Goal: Information Seeking & Learning: Learn about a topic

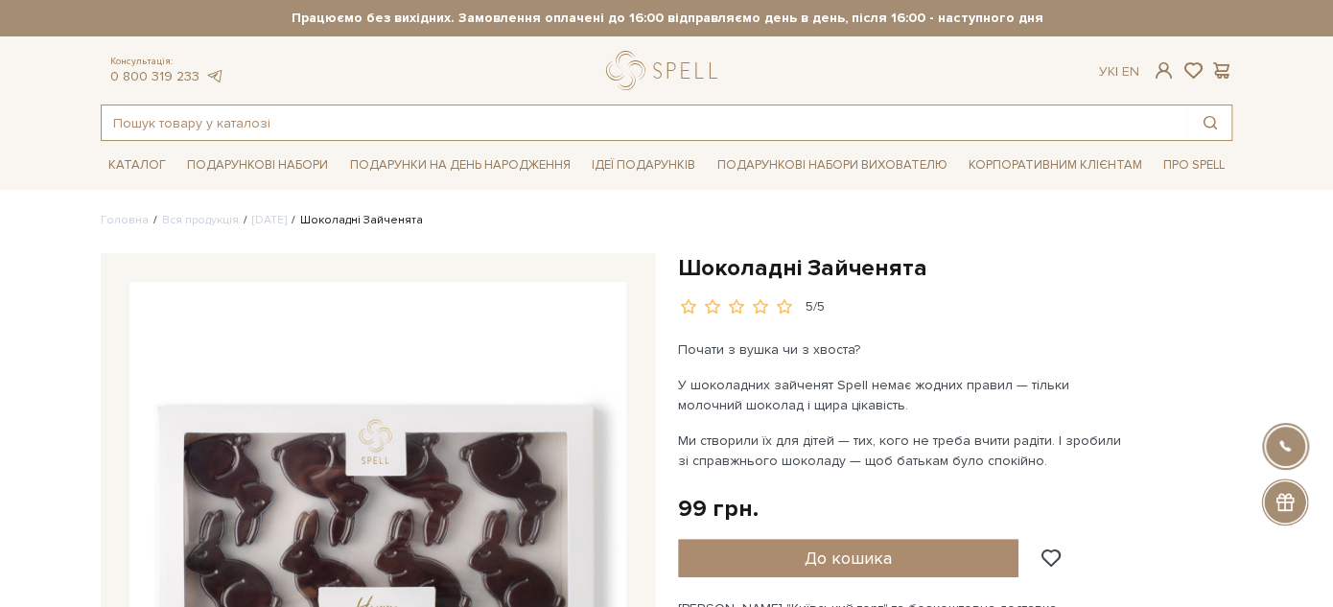
click at [385, 138] on input "text" at bounding box center [644, 122] width 1085 height 35
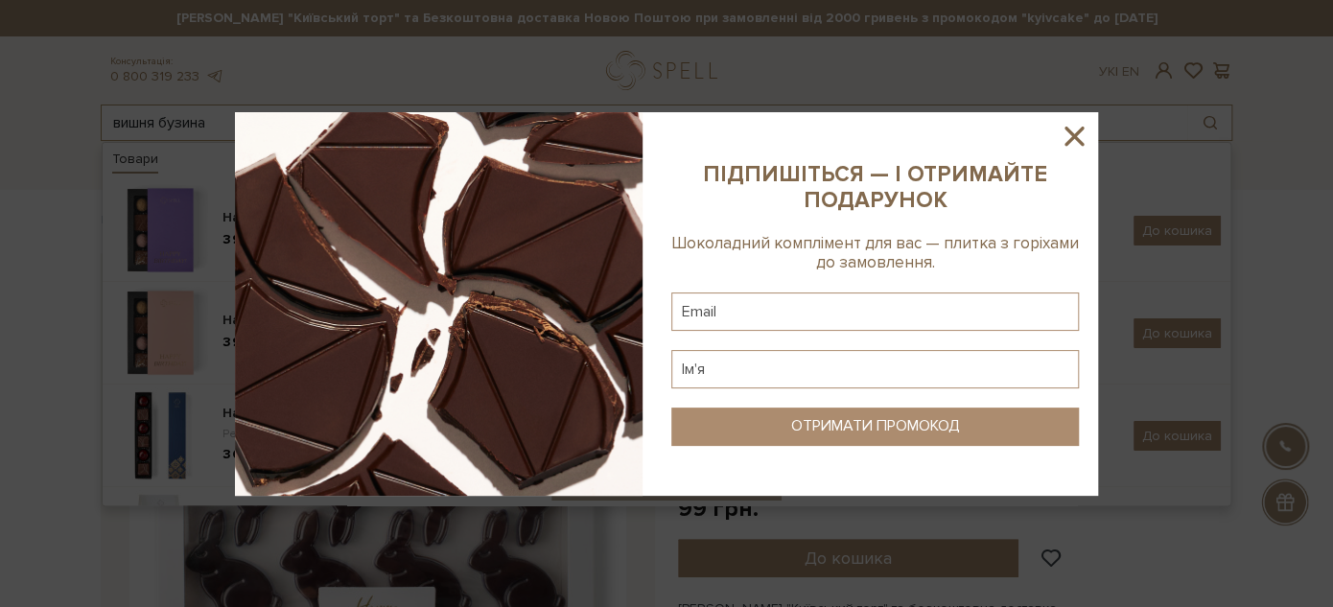
type input "вишня бузина"
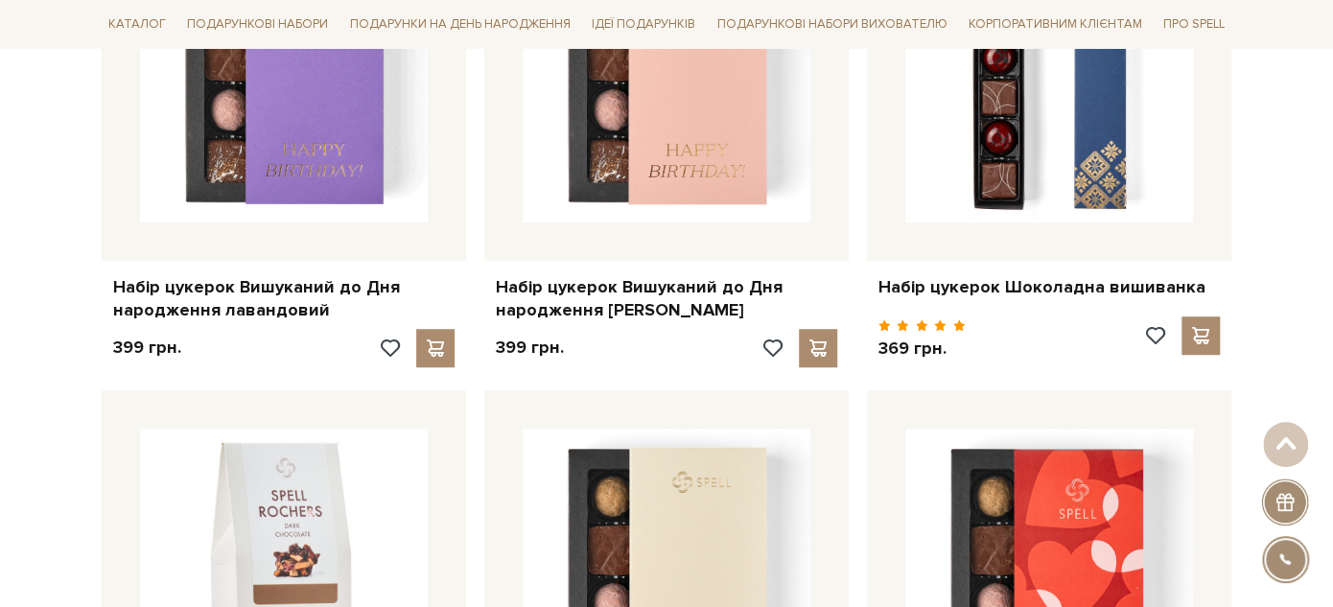
scroll to position [319, 0]
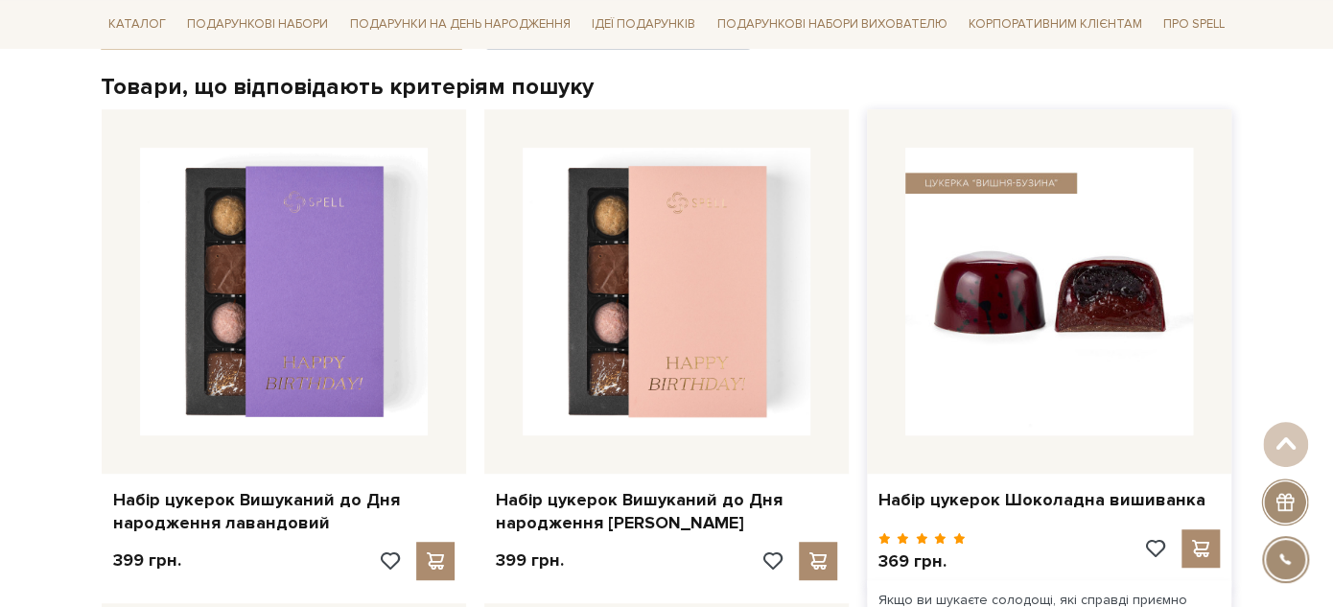
click at [1124, 354] on img at bounding box center [1049, 292] width 288 height 288
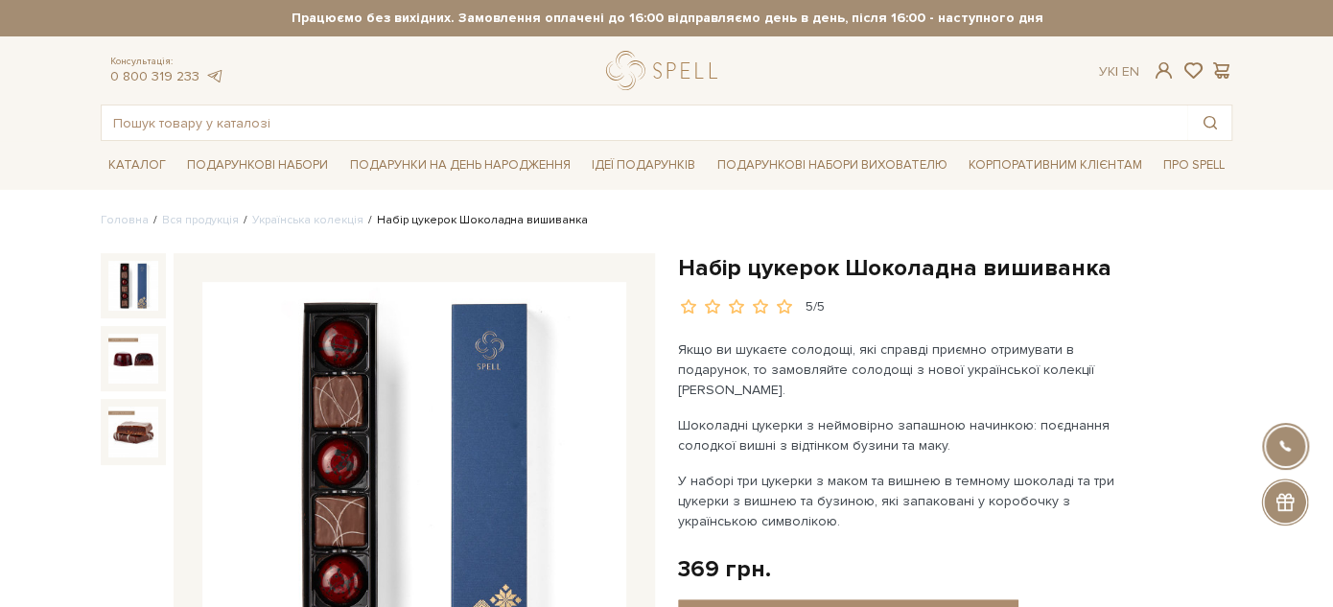
scroll to position [106, 0]
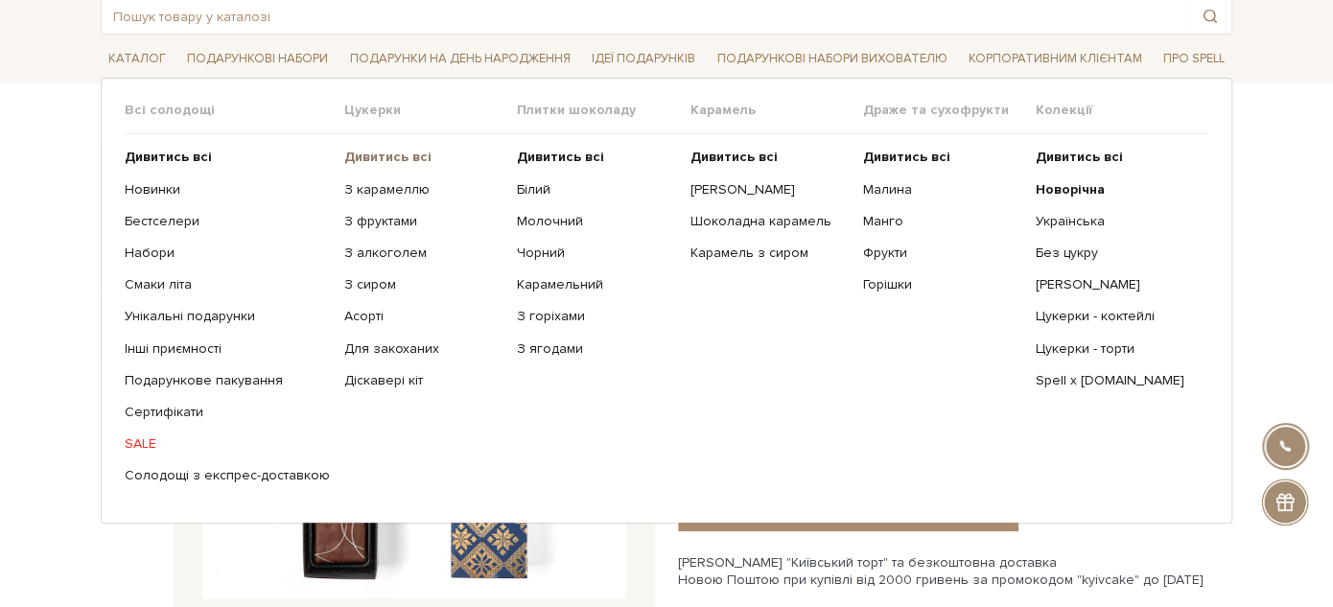
click at [374, 149] on b "Дивитись всі" at bounding box center [387, 157] width 87 height 16
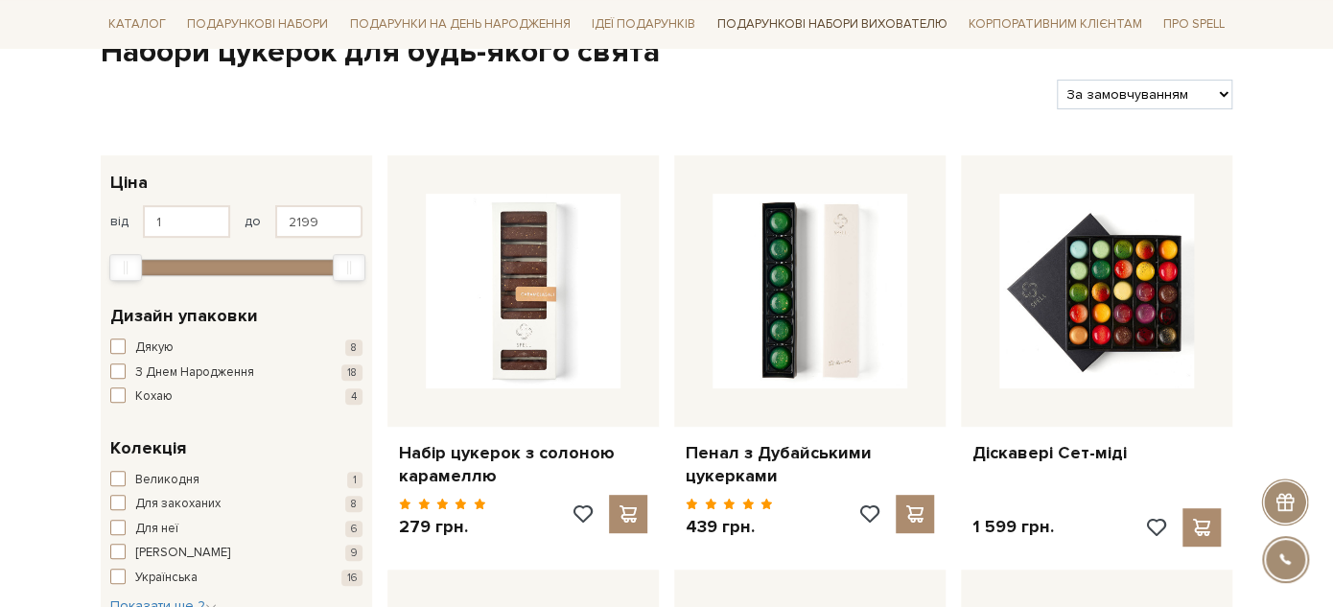
scroll to position [426, 0]
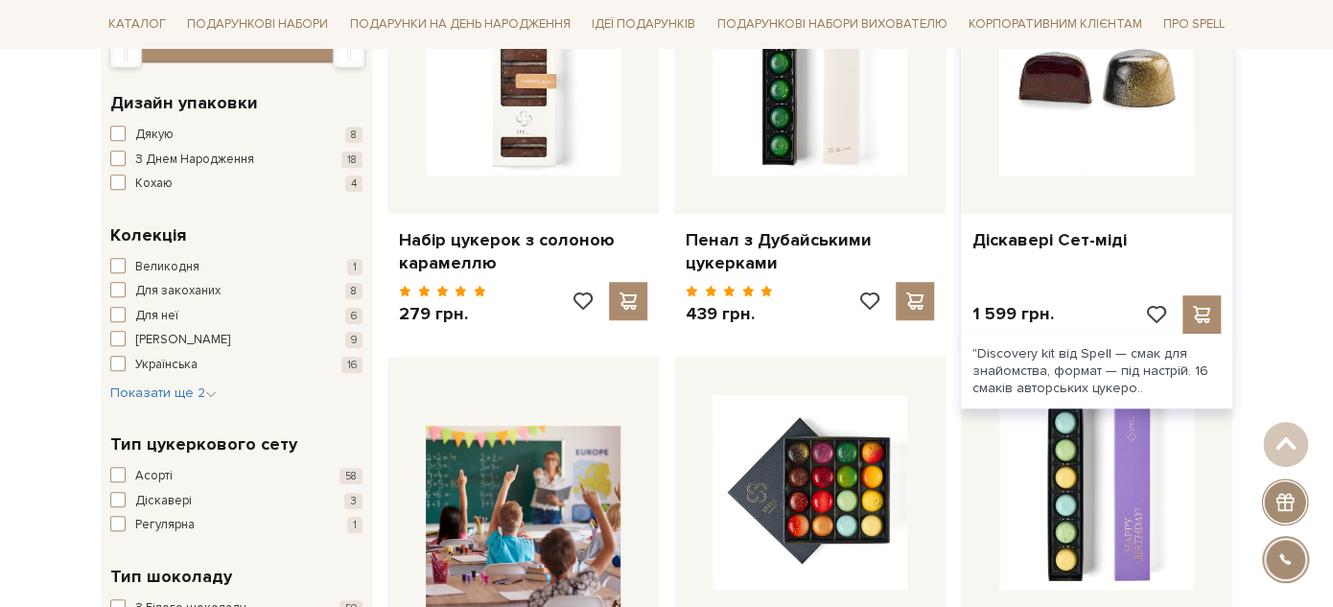
click at [1162, 120] on img at bounding box center [1096, 78] width 195 height 195
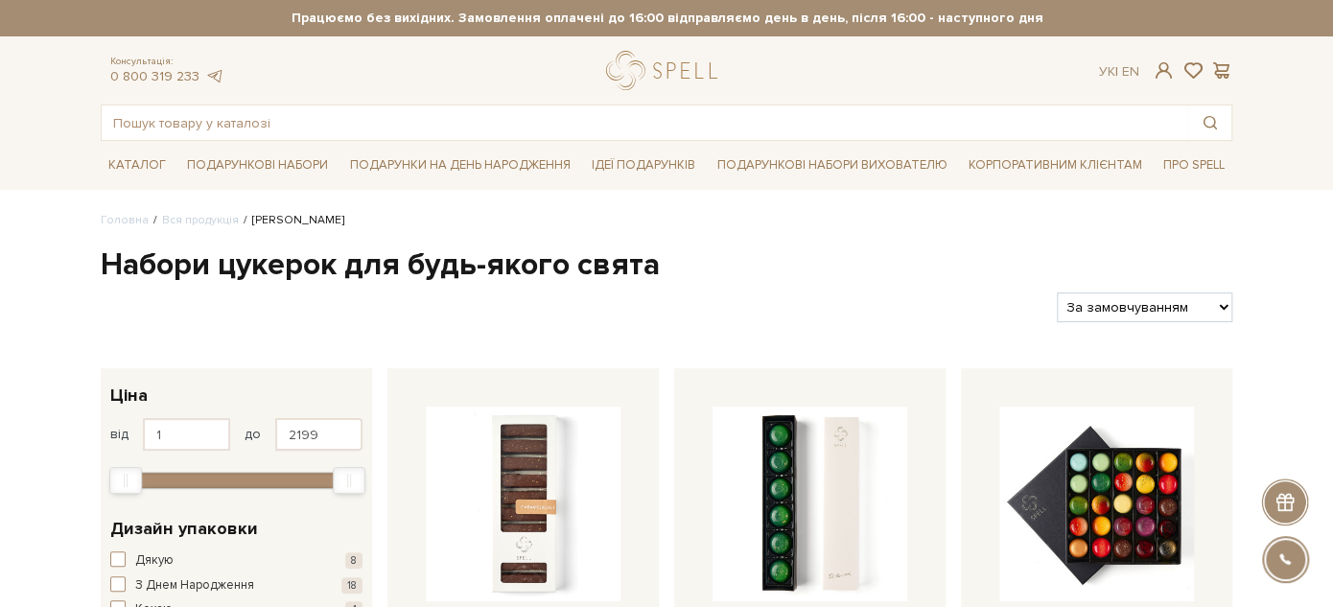
click at [1142, 300] on select "За замовчуванням За Ціною (зростання) За Ціною (зменшення) Новинки За популярні…" at bounding box center [1143, 307] width 175 height 30
select select "https://spellchocolate.com/our-productions/seti-cukerok/?sort=p.price&order=DESC"
click at [1056, 292] on select "За замовчуванням За Ціною (зростання) За Ціною (зменшення) Новинки За популярні…" at bounding box center [1143, 307] width 175 height 30
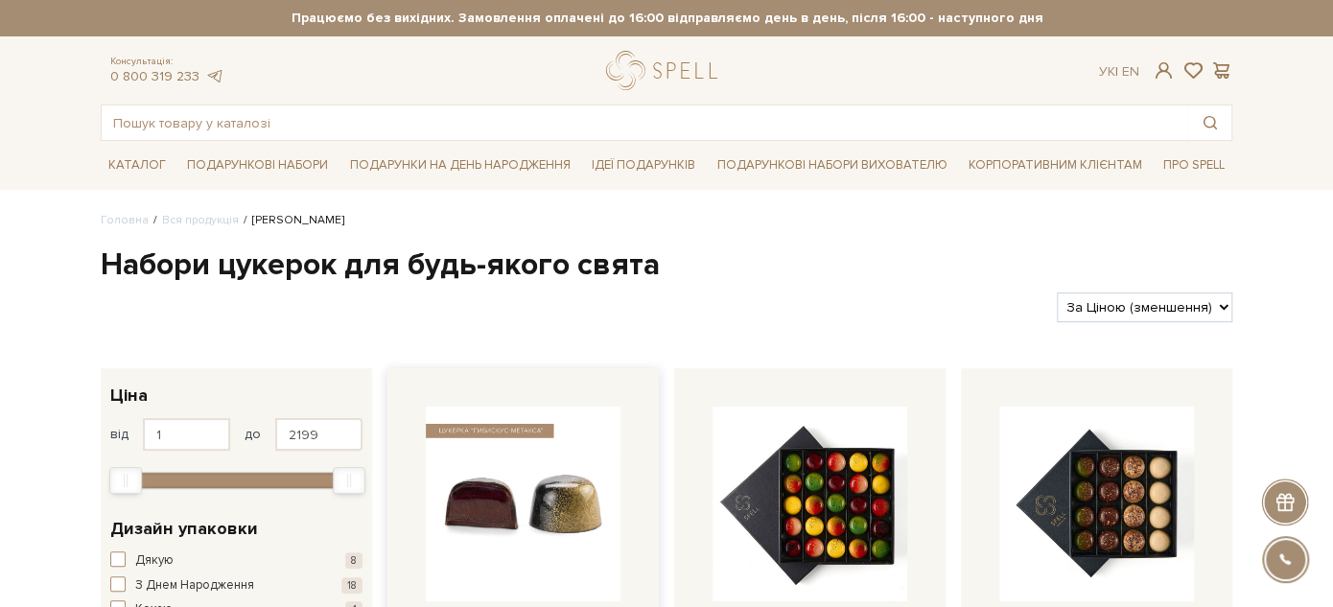
click at [561, 528] on img at bounding box center [523, 503] width 195 height 195
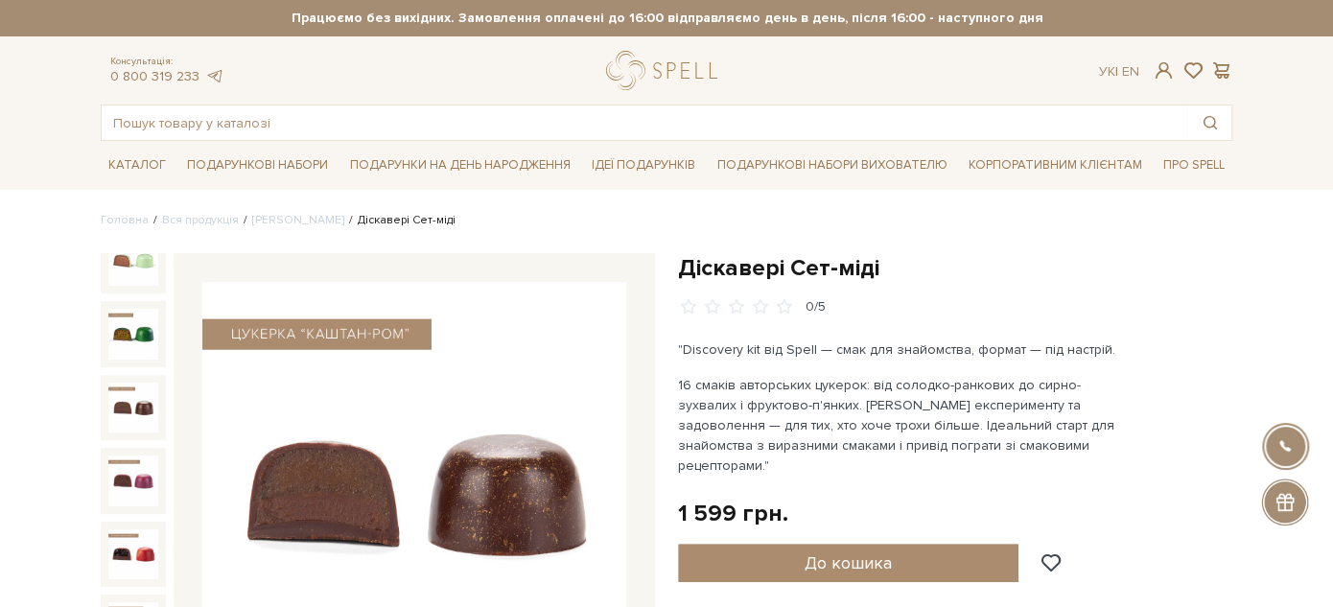
scroll to position [476, 0]
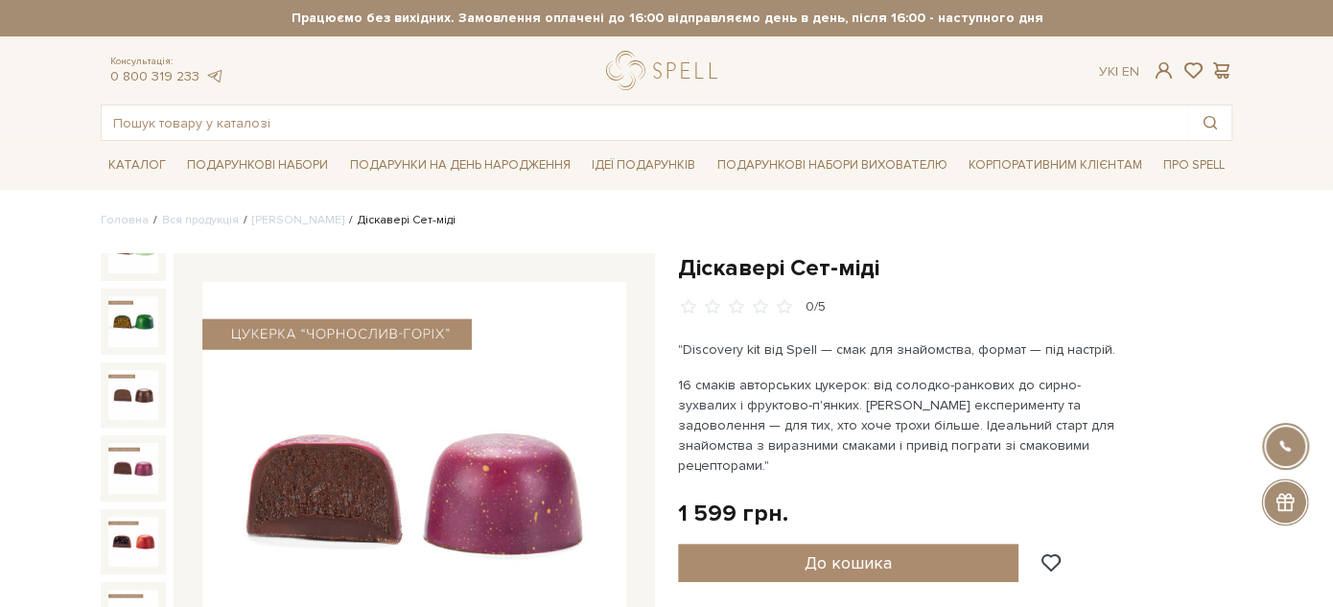
click at [136, 443] on img at bounding box center [133, 468] width 50 height 50
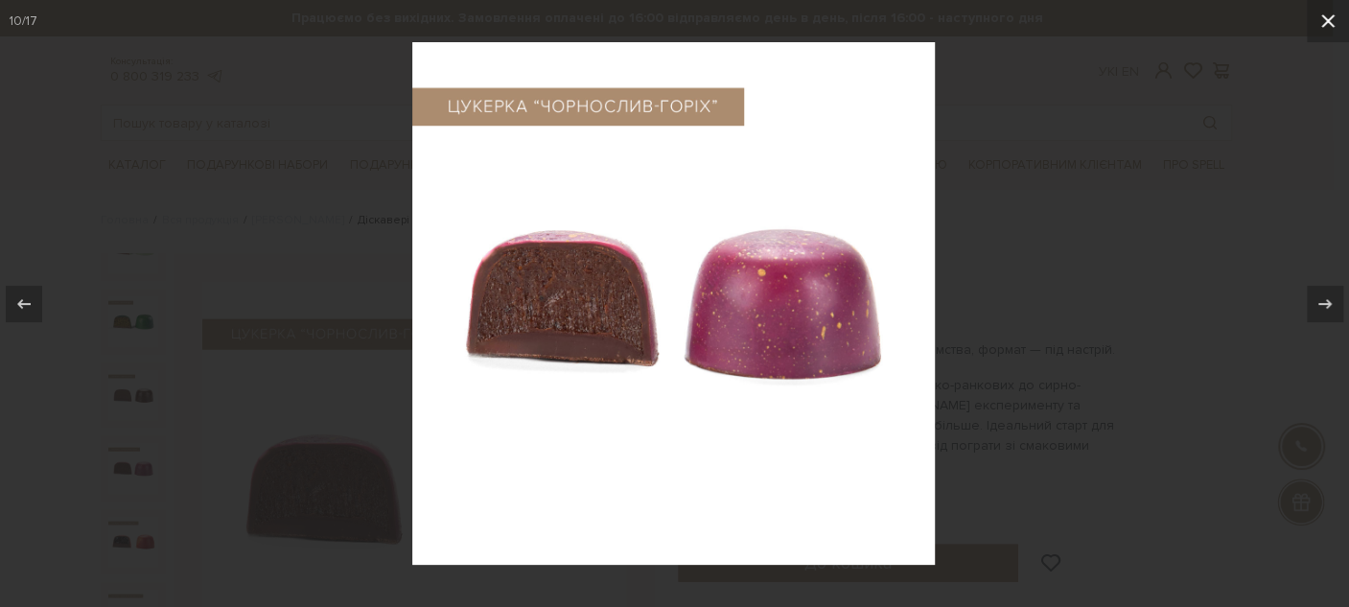
click at [1326, 12] on icon at bounding box center [1327, 21] width 23 height 23
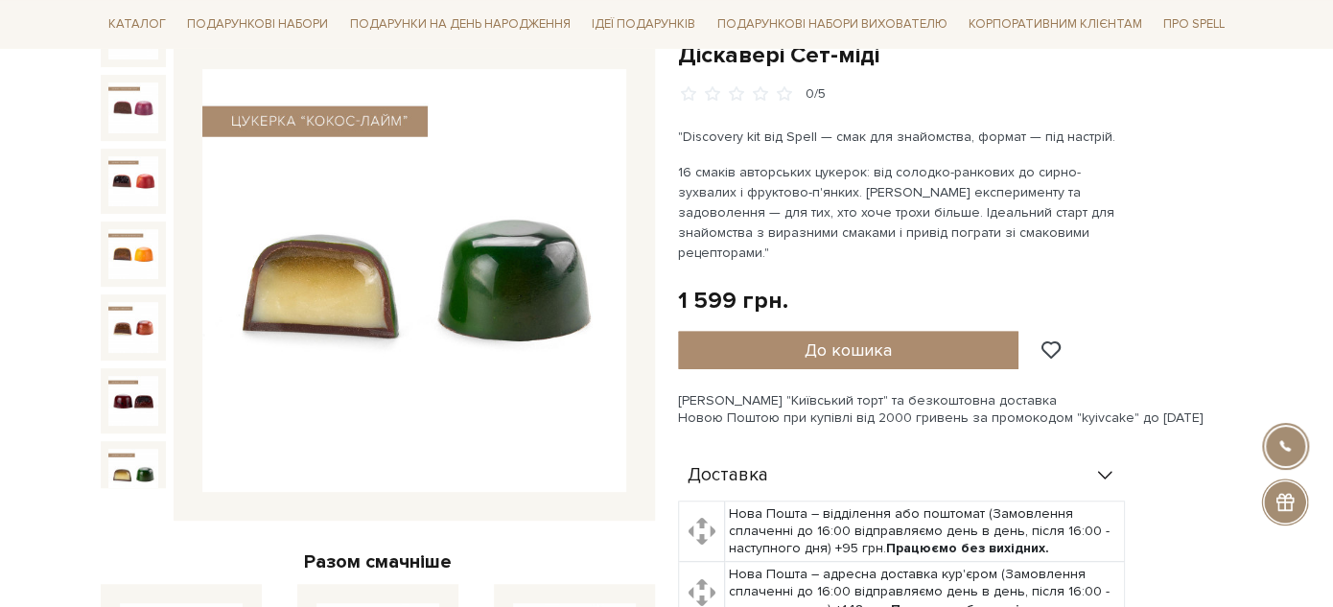
scroll to position [701, 0]
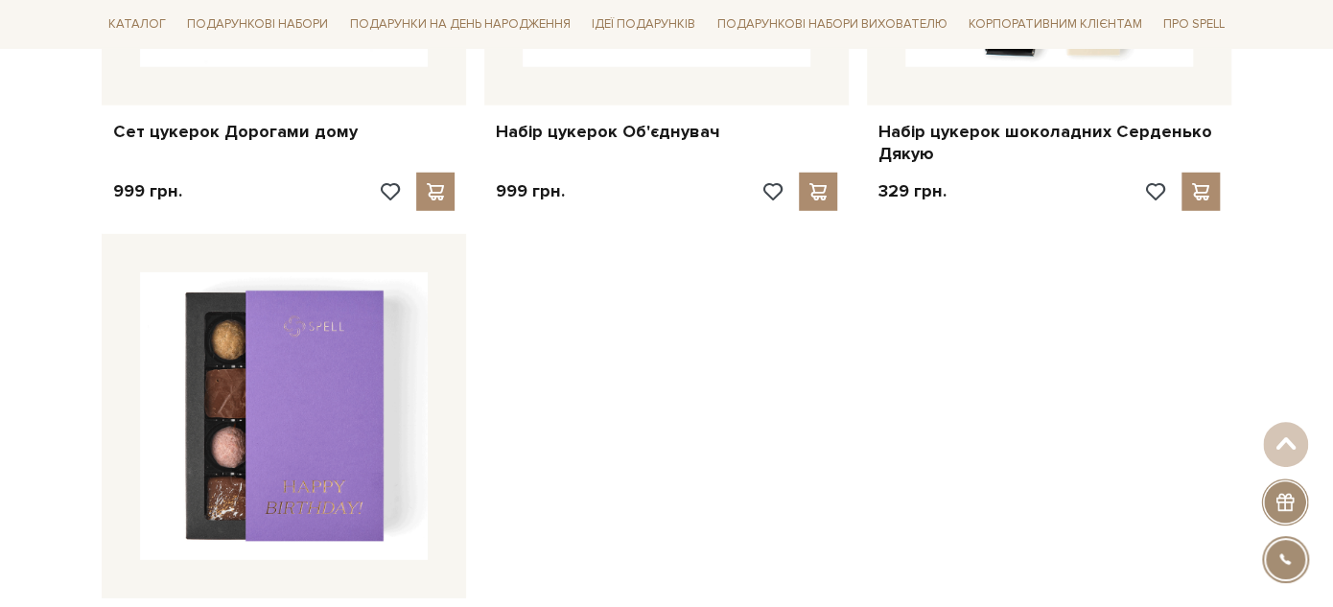
scroll to position [2982, 0]
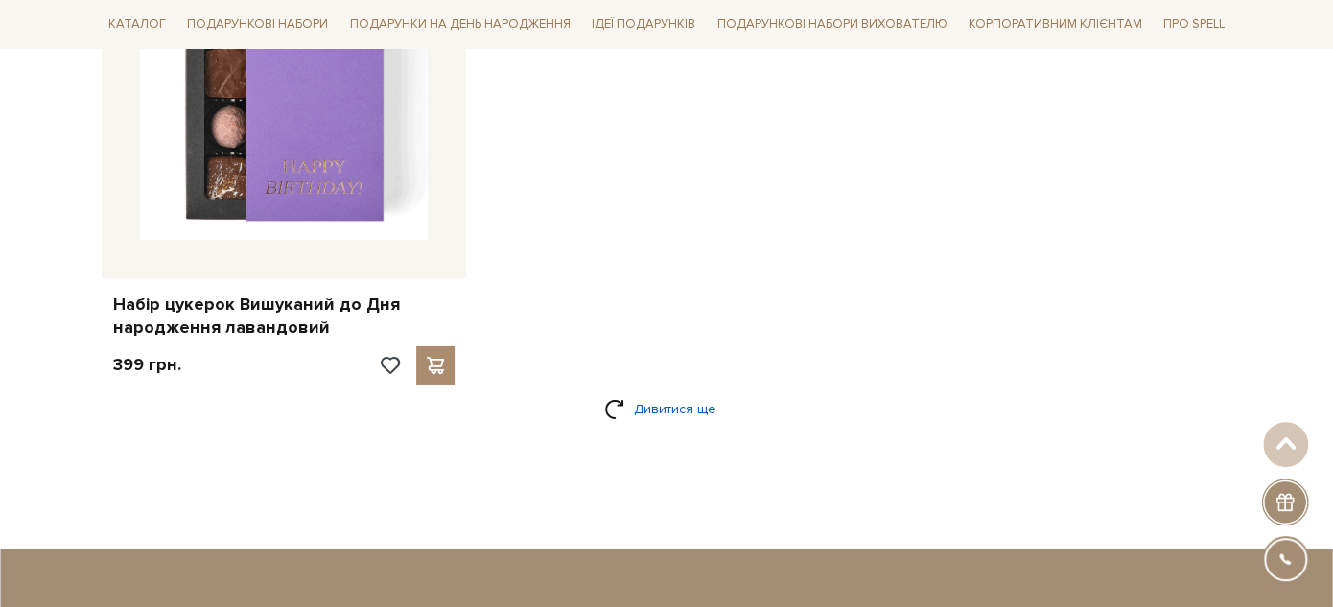
click at [640, 409] on link "Дивитися ще" at bounding box center [666, 409] width 125 height 34
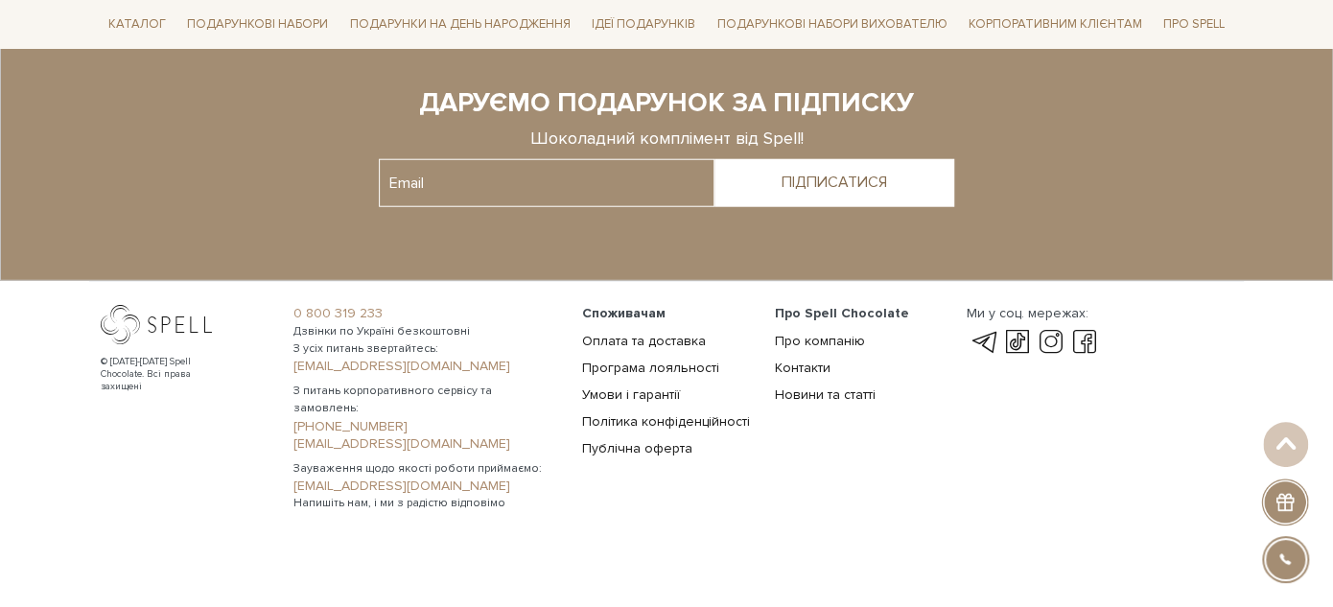
scroll to position [5315, 0]
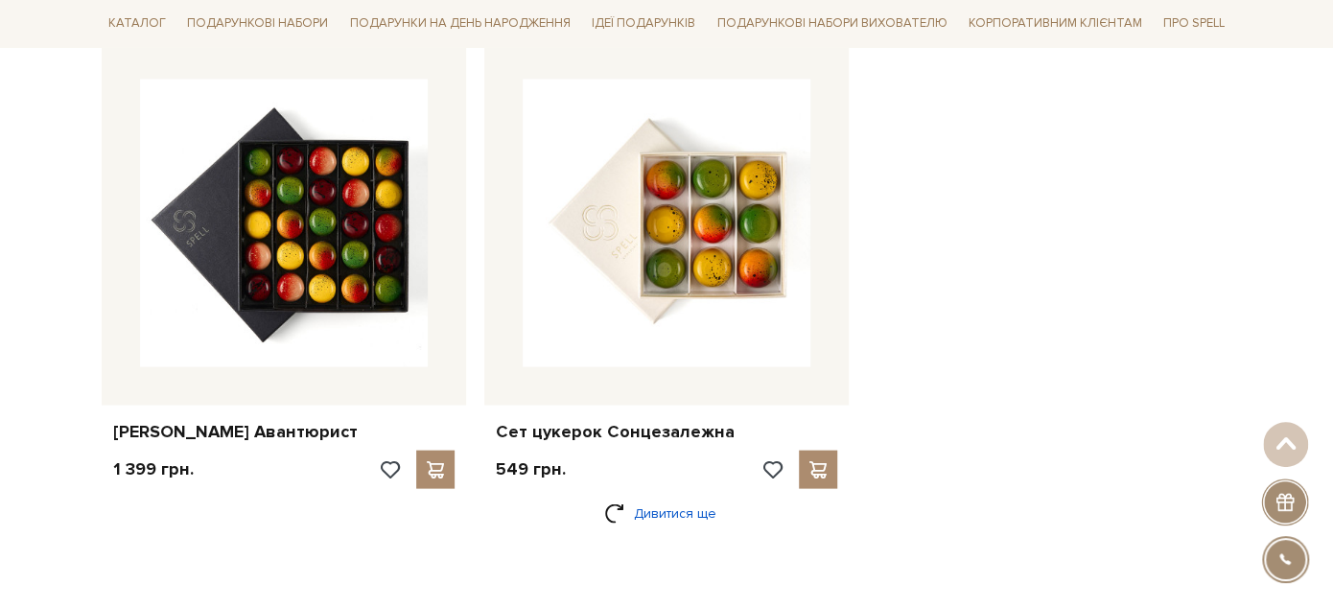
click at [679, 507] on link "Дивитися ще" at bounding box center [666, 513] width 125 height 34
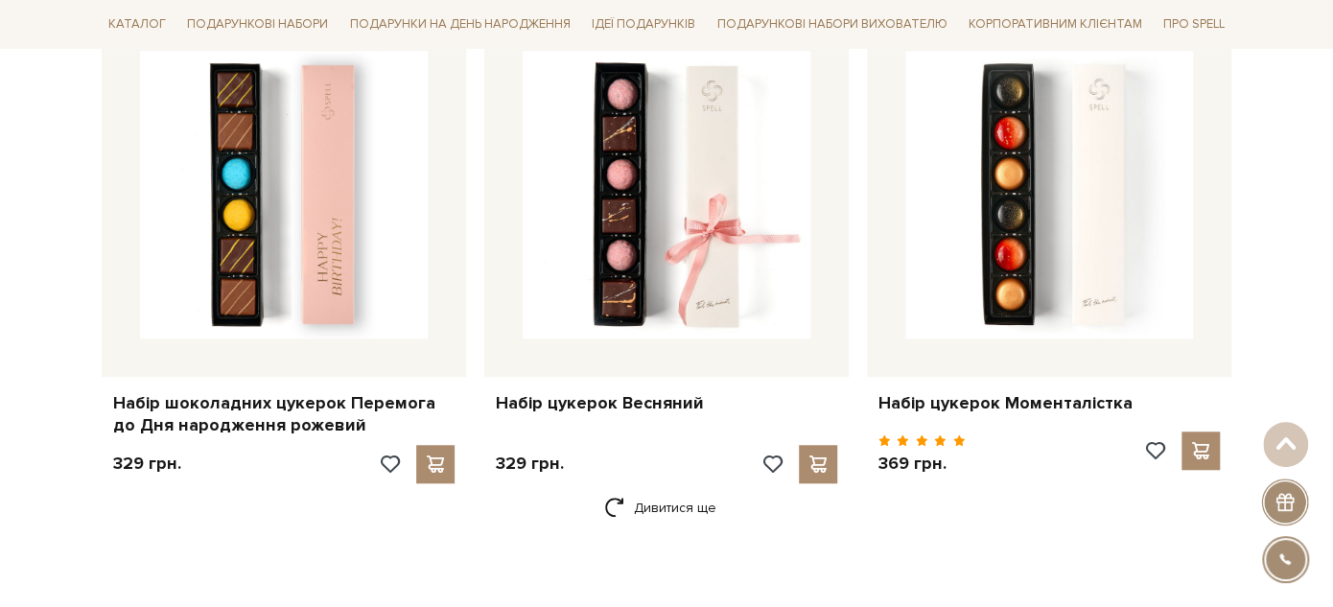
scroll to position [7871, 0]
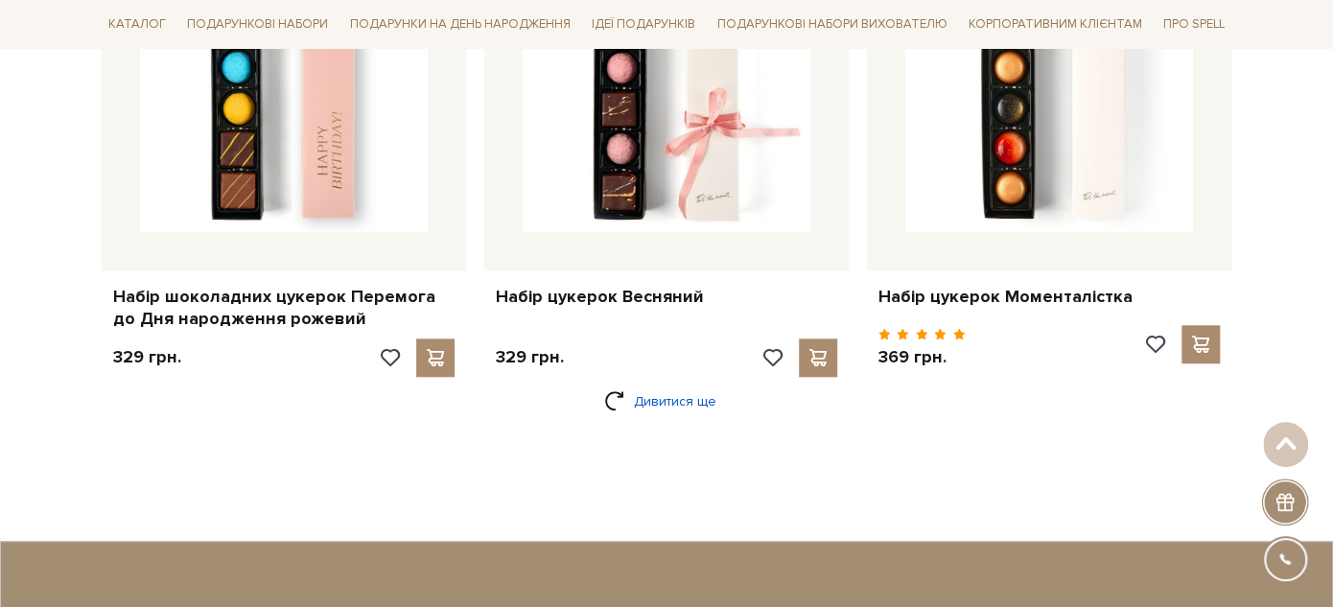
click at [687, 384] on link "Дивитися ще" at bounding box center [666, 401] width 125 height 34
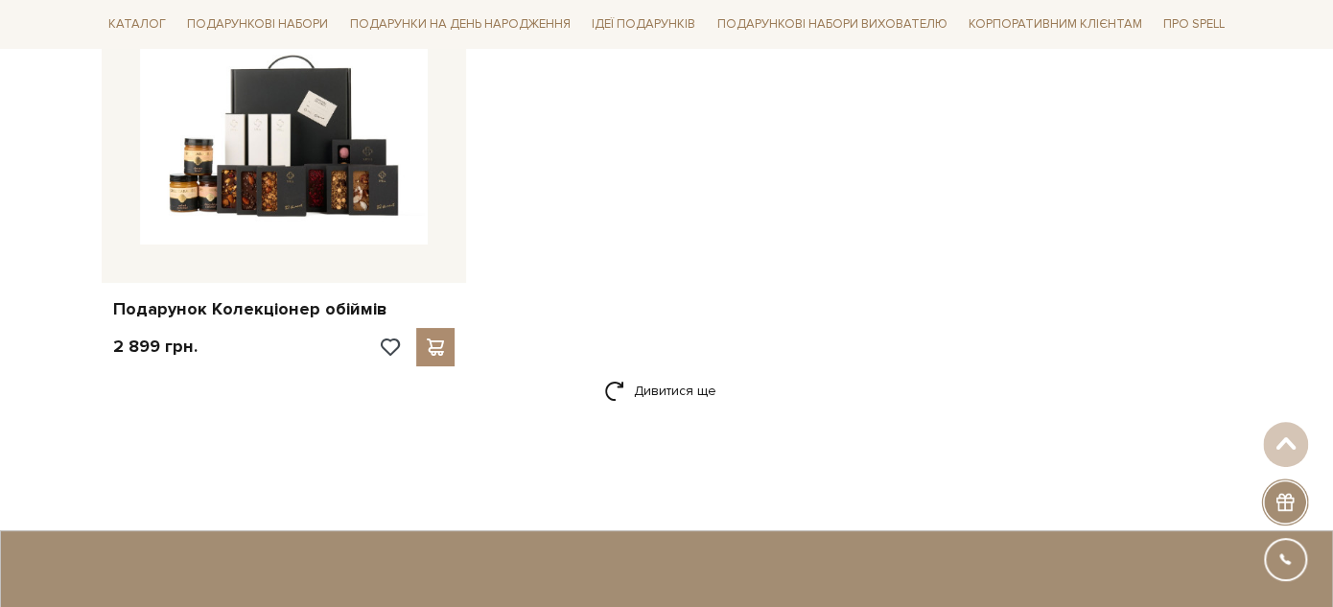
scroll to position [10321, 0]
